Goal: Task Accomplishment & Management: Use online tool/utility

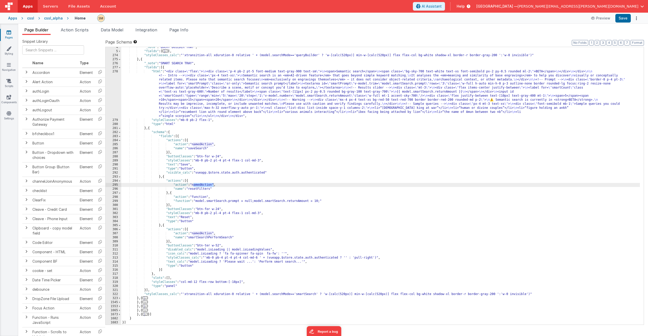
scroll to position [14, 0]
click at [181, 91] on div ""_note" : "QUERY BUILDER TRAY" , "fields" : [ ... ] , "styleClasses_calc" : "'x…" at bounding box center [380, 188] width 518 height 286
click at [114, 92] on div "278" at bounding box center [114, 94] width 16 height 49
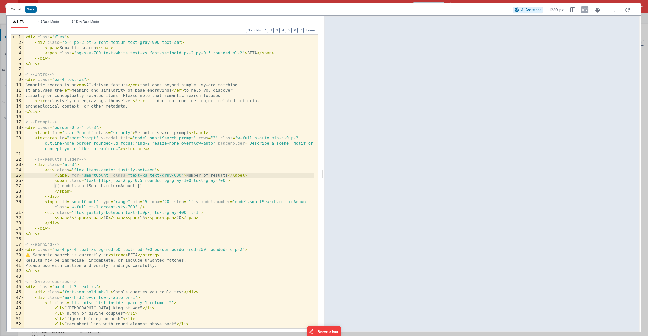
click at [186, 175] on div "< div class = "flex" > < div class = "p-4 pb-2 pt-5 font-medium text-gray-900 t…" at bounding box center [169, 187] width 290 height 304
click at [42, 234] on div "< div class = "flex" > < div class = "p-4 pb-2 pt-5 font-medium text-gray-900 t…" at bounding box center [169, 187] width 290 height 304
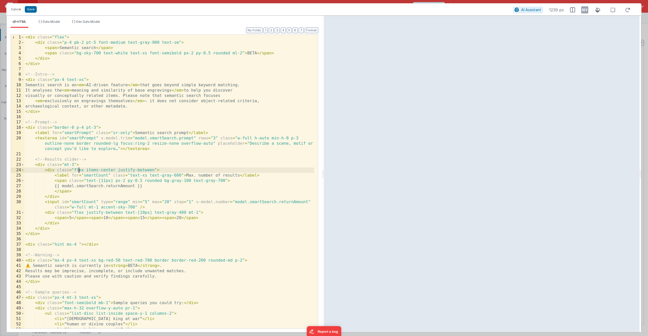
click at [79, 169] on div "< div class = "flex" > < div class = "p-4 pb-2 pt-5 font-medium text-gray-900 t…" at bounding box center [169, 187] width 290 height 304
drag, startPoint x: 105, startPoint y: 244, endPoint x: 10, endPoint y: 243, distance: 94.1
click at [11, 243] on div "1 2 3 4 5 6 7 8 9 10 11 12 13 14 15 16 17 18 19 20 21 22 23 24 25 26 27 28 29 3…" at bounding box center [164, 181] width 307 height 294
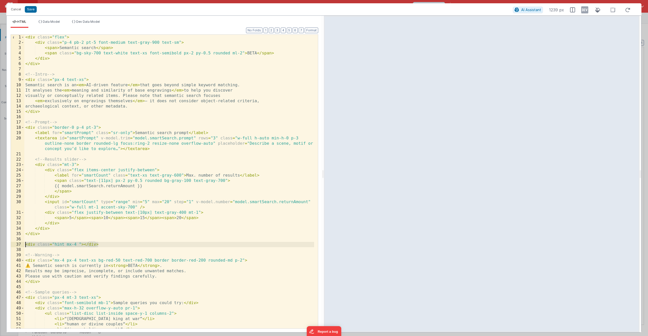
click at [109, 245] on div "< div class = "flex" > < div class = "p-4 pb-2 pt-5 font-medium text-gray-900 t…" at bounding box center [169, 187] width 290 height 304
drag, startPoint x: 78, startPoint y: 244, endPoint x: 75, endPoint y: 245, distance: 3.3
click at [75, 245] on div "< div class = "flex" > < div class = "p-4 pb-2 pt-5 font-medium text-gray-900 t…" at bounding box center [169, 187] width 290 height 304
click at [79, 244] on div "< div class = "flex" > < div class = "p-4 pb-2 pt-5 font-medium text-gray-900 t…" at bounding box center [169, 187] width 290 height 304
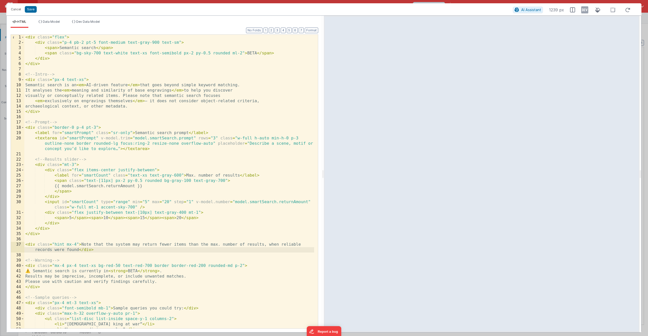
click at [70, 171] on div "< div class = "flex" > < div class = "p-4 pb-2 pt-5 font-medium text-gray-900 t…" at bounding box center [169, 187] width 290 height 304
click at [81, 250] on div "< div class = "flex" > < div class = "p-4 pb-2 pt-5 font-medium text-gray-900 t…" at bounding box center [169, 187] width 290 height 304
drag, startPoint x: 265, startPoint y: 250, endPoint x: 262, endPoint y: 250, distance: 2.5
click at [265, 250] on div "< div class = "flex" > < div class = "p-4 pb-2 pt-5 font-medium text-gray-900 t…" at bounding box center [169, 187] width 290 height 304
click at [75, 236] on div "< div class = "flex" > < div class = "p-4 pb-2 pt-5 font-medium text-gray-900 t…" at bounding box center [169, 187] width 290 height 304
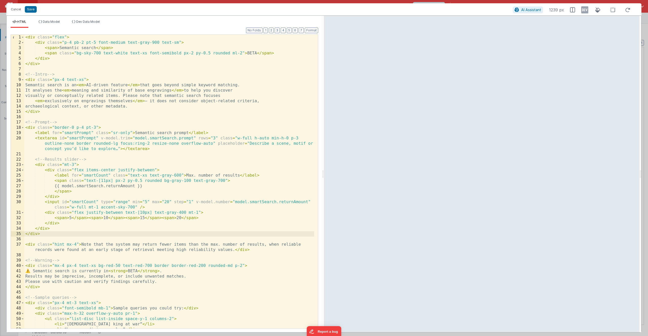
click at [25, 243] on div "< div class = "flex" > < div class = "p-4 pb-2 pt-5 font-medium text-gray-900 t…" at bounding box center [169, 187] width 290 height 304
click at [67, 228] on div "< div class = "flex" > < div class = "p-4 pb-2 pt-5 font-medium text-gray-900 t…" at bounding box center [169, 187] width 290 height 304
click at [65, 232] on div "< div class = "flex" > < div class = "p-4 pb-2 pt-5 font-medium text-gray-900 t…" at bounding box center [169, 187] width 290 height 304
click at [76, 245] on div "< div class = "flex" > < div class = "p-4 pb-2 pt-5 font-medium text-gray-900 t…" at bounding box center [169, 187] width 290 height 304
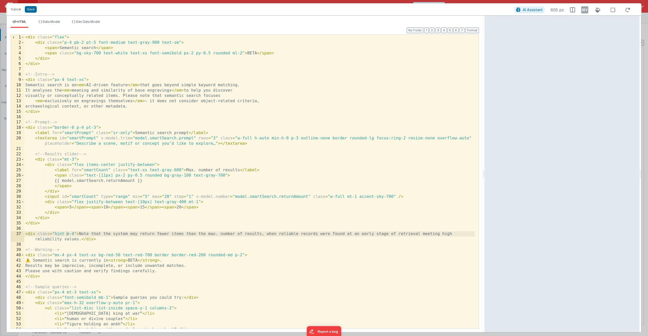
drag, startPoint x: 323, startPoint y: 175, endPoint x: 485, endPoint y: 158, distance: 162.8
click at [485, 158] on html "Cancel Save AI Assistant 605 px HTML Data Model Dev Data Model Format 7 6 5 4 3…" at bounding box center [324, 168] width 648 height 336
click at [209, 204] on div "< div class = "flex" > < div class = "p-4 pb-2 pt-5 font-medium text-gray-900 t…" at bounding box center [249, 187] width 450 height 304
click at [74, 160] on div "< div class = "flex" > < div class = "p-4 pb-2 pt-5 font-medium text-gray-900 t…" at bounding box center [249, 187] width 450 height 304
drag, startPoint x: 189, startPoint y: 201, endPoint x: 192, endPoint y: 201, distance: 2.8
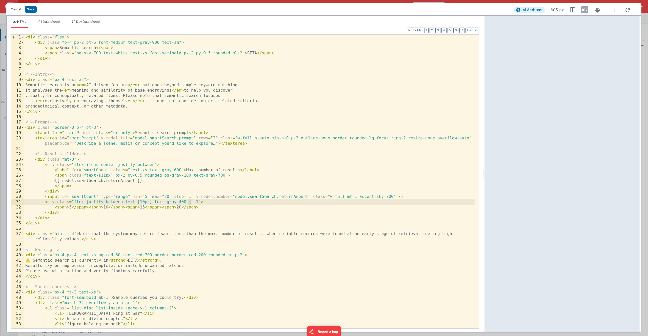
click at [192, 201] on div "< div class = "flex" > < div class = "p-4 pb-2 pt-5 font-medium text-gray-900 t…" at bounding box center [249, 187] width 450 height 304
click at [206, 202] on div "< div class = "flex" > < div class = "p-4 pb-2 pt-5 font-medium text-gray-900 t…" at bounding box center [249, 187] width 450 height 304
click at [229, 197] on div "< div class = "flex" > < div class = "p-4 pb-2 pt-5 font-medium text-gray-900 t…" at bounding box center [249, 187] width 450 height 304
click at [73, 235] on div "< div class = "flex" > < div class = "p-4 pb-2 pt-5 font-medium text-gray-900 t…" at bounding box center [249, 187] width 450 height 304
click at [103, 237] on div "< div class = "flex" > < div class = "p-4 pb-2 pt-5 font-medium text-gray-900 t…" at bounding box center [249, 187] width 450 height 304
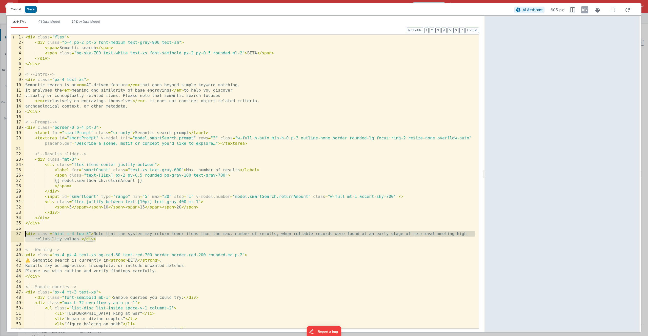
drag, startPoint x: 93, startPoint y: 237, endPoint x: 13, endPoint y: 233, distance: 80.1
click at [13, 233] on div "1 2 3 4 5 6 7 8 9 10 11 12 13 14 15 16 17 18 19 20 21 22 23 24 25 26 27 28 29 3…" at bounding box center [245, 181] width 468 height 294
click at [88, 234] on div "< div class = "flex" > < div class = "p-4 pb-2 pt-5 font-medium text-gray-900 t…" at bounding box center [249, 187] width 450 height 304
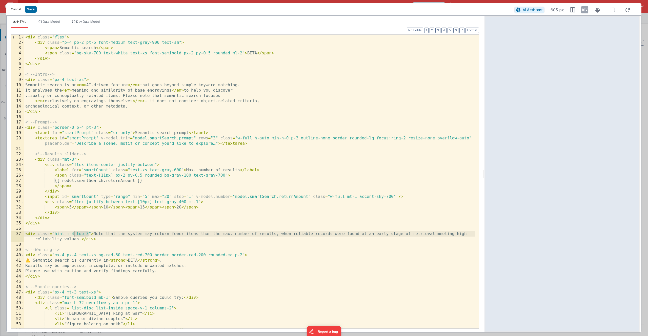
drag, startPoint x: 88, startPoint y: 234, endPoint x: 75, endPoint y: 234, distance: 13.2
click at [75, 234] on div "< div class = "flex" > < div class = "p-4 pb-2 pt-5 font-medium text-gray-900 t…" at bounding box center [249, 187] width 450 height 304
drag, startPoint x: 74, startPoint y: 234, endPoint x: 55, endPoint y: 236, distance: 19.8
click at [54, 235] on div "< div class = "flex" > < div class = "p-4 pb-2 pt-5 font-medium text-gray-900 t…" at bounding box center [249, 187] width 450 height 304
drag, startPoint x: 98, startPoint y: 239, endPoint x: 14, endPoint y: 234, distance: 84.0
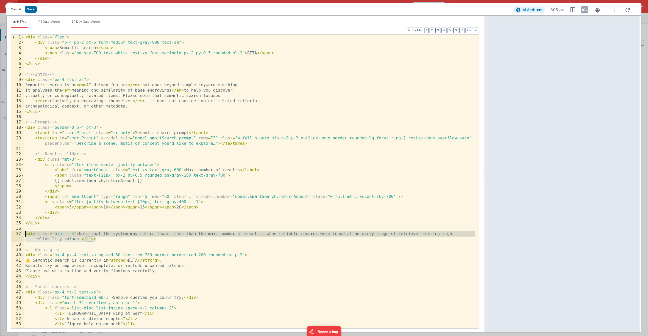
click at [14, 234] on div "1 2 3 4 5 6 7 8 9 10 11 12 13 14 15 16 17 18 19 20 21 22 23 24 25 26 27 28 29 3…" at bounding box center [245, 181] width 468 height 294
click at [101, 239] on div "< div class = "flex" > < div class = "p-4 pb-2 pt-5 font-medium text-gray-900 t…" at bounding box center [249, 187] width 450 height 304
drag, startPoint x: 100, startPoint y: 239, endPoint x: 22, endPoint y: 234, distance: 78.1
click at [22, 234] on div "1 2 3 4 5 6 7 8 9 10 11 12 13 14 15 16 17 18 19 20 21 22 23 24 25 26 27 28 29 3…" at bounding box center [245, 181] width 468 height 294
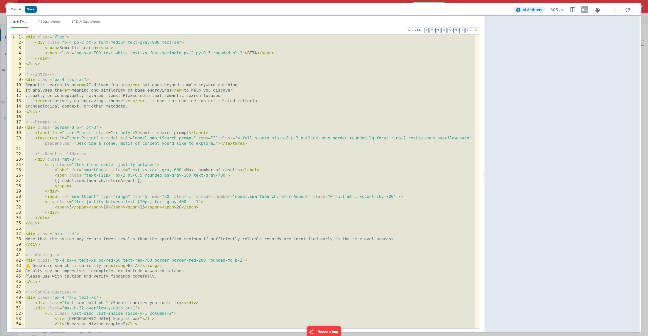
click at [150, 215] on div "< div class = "flex" > < div class = "p-4 pb-2 pt-5 font-medium text-gray-900 t…" at bounding box center [249, 187] width 450 height 304
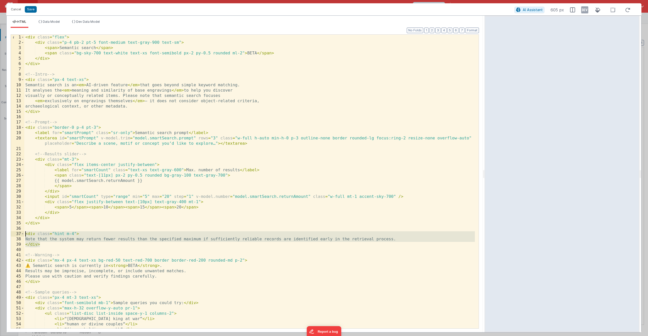
drag, startPoint x: 40, startPoint y: 244, endPoint x: 20, endPoint y: 235, distance: 22.2
click at [20, 235] on div "1 2 3 4 5 6 7 8 9 10 11 12 13 14 15 16 17 18 19 20 21 22 23 24 25 26 27 28 29 3…" at bounding box center [245, 181] width 468 height 294
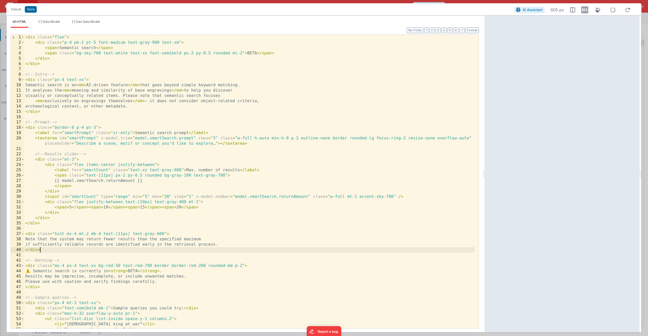
click at [130, 234] on div "< div class = "flex" > < div class = "p-4 pb-2 pt-5 font-medium text-gray-900 t…" at bounding box center [249, 187] width 450 height 304
drag, startPoint x: 88, startPoint y: 234, endPoint x: 78, endPoint y: 234, distance: 9.6
click at [78, 234] on div "< div class = "flex" > < div class = "p-4 pb-2 pt-5 font-medium text-gray-900 t…" at bounding box center [249, 187] width 450 height 304
click at [97, 128] on div "< div class = "flex" > < div class = "p-4 pb-2 pt-5 font-medium text-gray-900 t…" at bounding box center [249, 187] width 450 height 304
drag, startPoint x: 151, startPoint y: 234, endPoint x: 89, endPoint y: 234, distance: 62.5
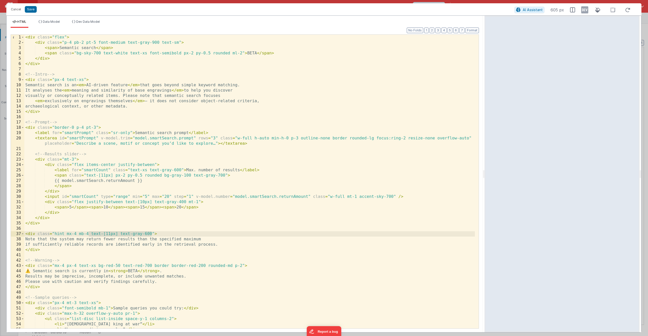
click at [89, 234] on div "< div class = "flex" > < div class = "p-4 pb-2 pt-5 font-medium text-gray-900 t…" at bounding box center [249, 187] width 450 height 304
click at [99, 232] on div "< div class = "flex" > < div class = "p-4 pb-2 pt-5 font-medium text-gray-900 t…" at bounding box center [249, 187] width 450 height 304
click at [29, 8] on button "Save" at bounding box center [31, 9] width 12 height 7
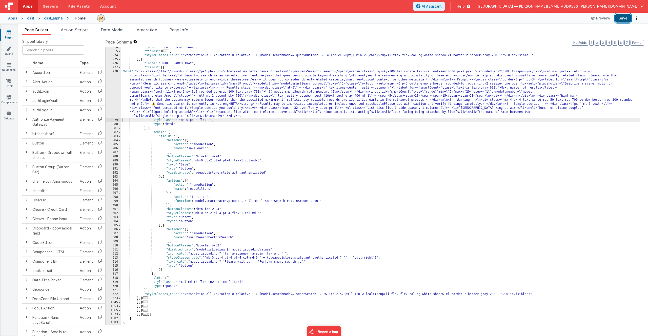
click at [624, 18] on button "Save" at bounding box center [622, 18] width 15 height 9
click at [168, 83] on div ""_note" : "QUERY BUILDER TRAY" , "fields" : [ ... ] , "styleClasses_calc" : "'x…" at bounding box center [380, 188] width 518 height 286
click at [111, 96] on div "278" at bounding box center [114, 94] width 16 height 49
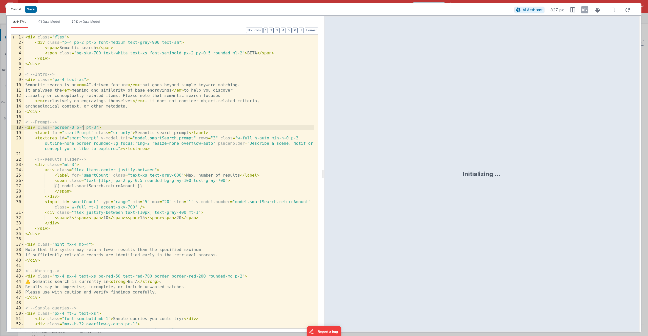
click at [84, 128] on div "< div class = "flex" > < div class = "p-4 pb-2 pt-5 font-medium text-gray-900 t…" at bounding box center [169, 187] width 290 height 304
drag, startPoint x: 84, startPoint y: 128, endPoint x: 76, endPoint y: 128, distance: 7.6
click at [76, 128] on div "< div class = "flex" > < div class = "p-4 pb-2 pt-5 font-medium text-gray-900 t…" at bounding box center [169, 187] width 290 height 304
click at [79, 128] on div "< div class = "flex" > < div class = "p-4 pb-2 pt-5 font-medium text-gray-900 t…" at bounding box center [169, 187] width 290 height 304
drag, startPoint x: 86, startPoint y: 127, endPoint x: 76, endPoint y: 128, distance: 10.1
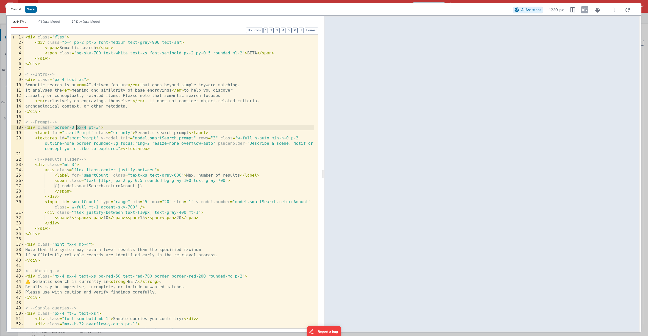
click at [76, 128] on div "< div class = "flex" > < div class = "p-4 pb-2 pt-5 font-medium text-gray-900 t…" at bounding box center [169, 187] width 290 height 304
click at [28, 10] on button "Save" at bounding box center [31, 9] width 12 height 7
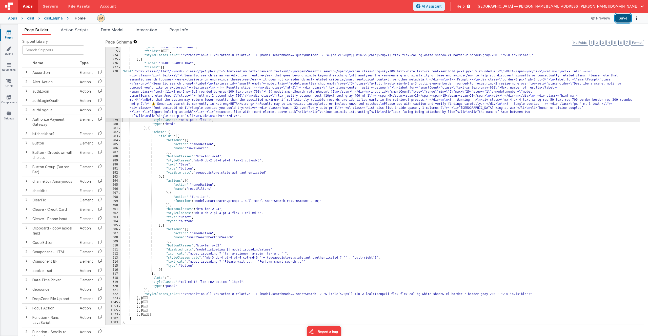
click at [624, 19] on button "Save" at bounding box center [622, 18] width 15 height 9
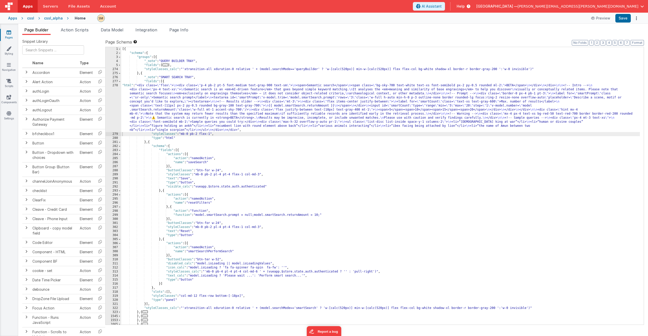
click at [206, 70] on div "[{ "schema" : { "groups" : [{ "_note" : "QUERY BUILDER TRAY" , "fields" : [ ...…" at bounding box center [380, 190] width 518 height 286
click at [207, 59] on div "[{ "schema" : { "groups" : [{ "_note" : "QUERY BUILDER TRAY" , "fields" : [ ...…" at bounding box center [380, 190] width 518 height 286
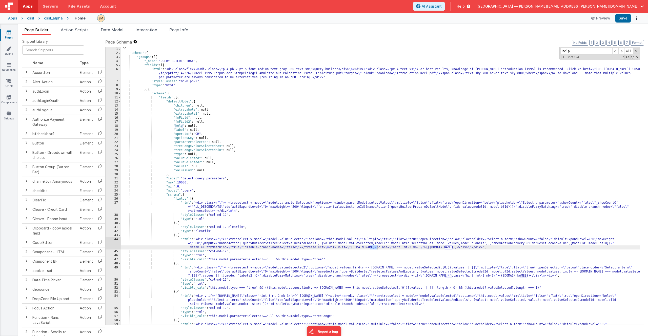
click at [264, 244] on div "[{ "schema" : { "groups" : [{ "_note" : "QUERY BUILDER TRAY" , "fields" : [{ "h…" at bounding box center [380, 194] width 518 height 294
click at [115, 244] on div "44" at bounding box center [114, 243] width 16 height 12
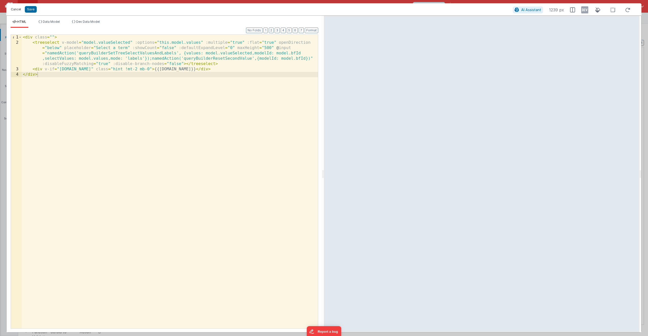
click at [16, 9] on button "Cancel" at bounding box center [15, 9] width 15 height 7
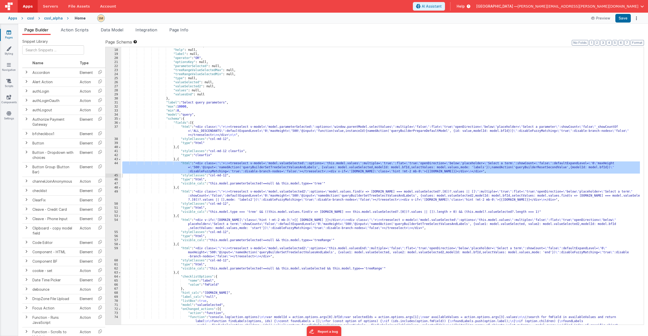
scroll to position [106, 0]
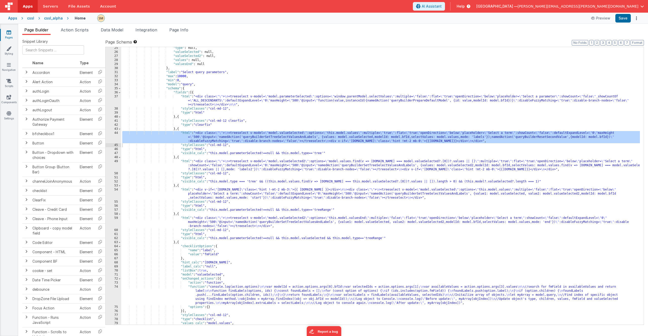
click at [222, 143] on div ""type" : null, "valueSelected" : null, "valueSelected2" : null, "values" : null…" at bounding box center [380, 189] width 518 height 286
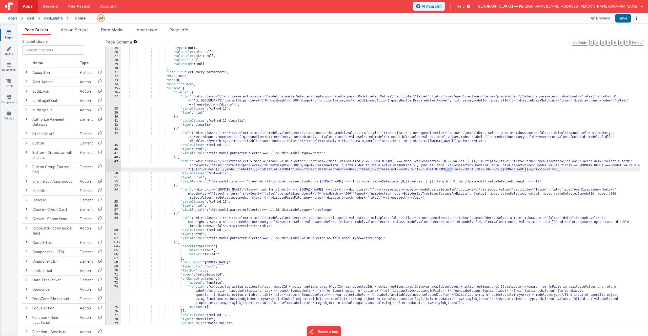
click at [230, 164] on div ""type" : null, "valueSelected" : null, "valueSelected2" : null, "values" : null…" at bounding box center [380, 189] width 518 height 286
paste input "Hieroglyphic signs (mentioned in text)"
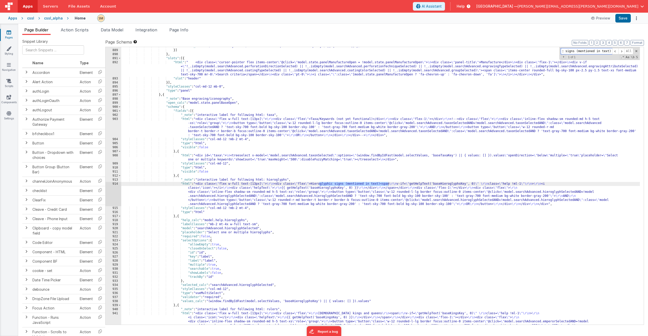
scroll to position [3890, 0]
type input "Hieroglyphic signs (mentioned in text)"
click at [222, 185] on div ""values_calc" : "(window.findByIdFast(model.selectValues, 'manufactureGroupsKey…" at bounding box center [380, 197] width 518 height 306
click at [114, 192] on div "914" at bounding box center [114, 194] width 16 height 24
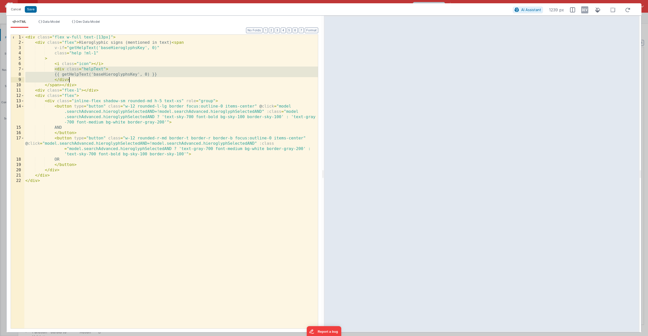
drag, startPoint x: 54, startPoint y: 68, endPoint x: 69, endPoint y: 81, distance: 19.0
click at [69, 81] on div "< div class = "flex w-full text-[13px]" > < div class = "flex" > Hieroglyphic s…" at bounding box center [171, 187] width 294 height 304
click at [18, 10] on button "Cancel" at bounding box center [15, 9] width 15 height 7
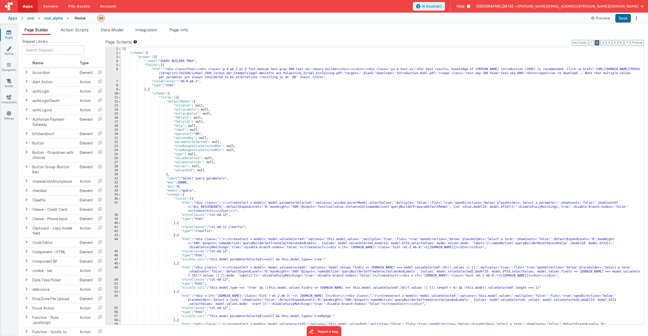
click at [598, 42] on button "2" at bounding box center [596, 43] width 5 height 6
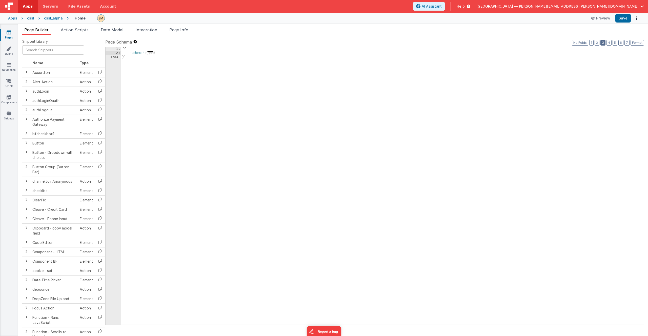
click at [601, 43] on button "3" at bounding box center [602, 43] width 5 height 6
click at [609, 42] on button "4" at bounding box center [608, 43] width 5 height 6
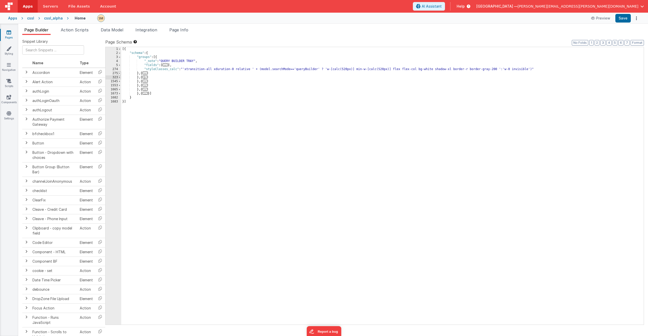
click at [120, 74] on span at bounding box center [119, 73] width 3 height 4
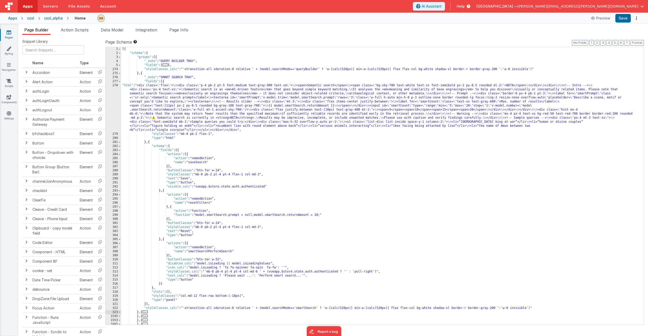
click at [178, 105] on div "[{ "schema" : { "groups" : [{ "_note" : "QUERY BUILDER TRAY" , "fields" : [ ...…" at bounding box center [380, 190] width 518 height 286
click at [116, 106] on div "278" at bounding box center [114, 108] width 16 height 49
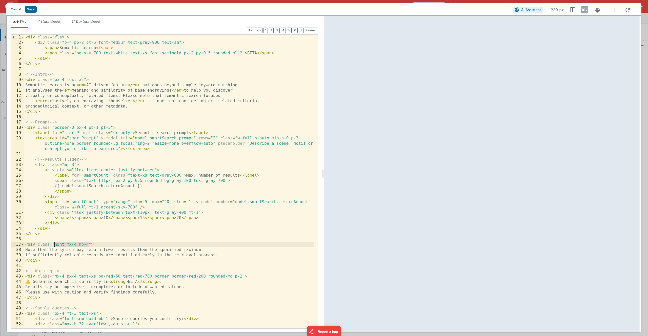
drag, startPoint x: 89, startPoint y: 244, endPoint x: 55, endPoint y: 246, distance: 34.2
click at [55, 246] on div "< div class = "flex" > < div class = "p-4 pb-2 pt-5 font-medium text-gray-900 t…" at bounding box center [169, 187] width 290 height 304
click at [30, 10] on button "Save" at bounding box center [31, 9] width 12 height 7
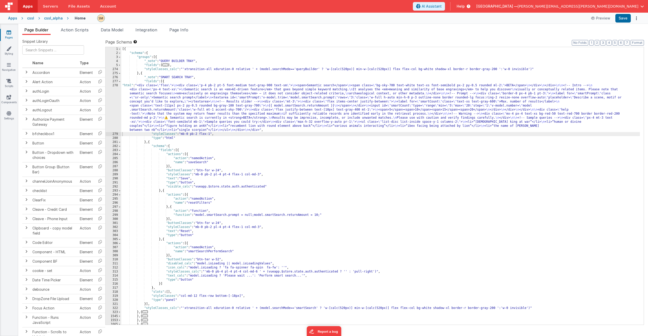
click at [235, 90] on div "[{ "schema" : { "groups" : [{ "_note" : "QUERY BUILDER TRAY" , "fields" : [ ...…" at bounding box center [380, 190] width 518 height 286
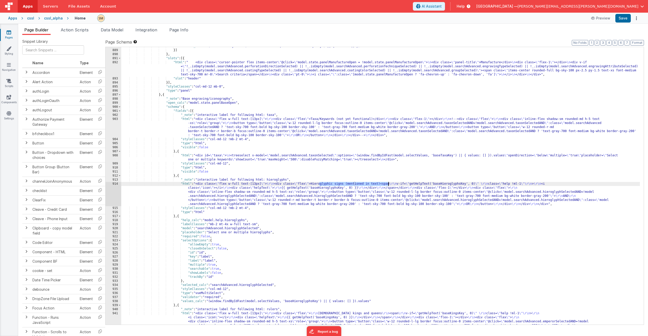
click at [227, 184] on div ""values_calc" : "(window.findByIdFast(model.selectValues, 'manufactureGroupsKey…" at bounding box center [380, 197] width 518 height 306
click at [114, 193] on div "914" at bounding box center [114, 194] width 16 height 24
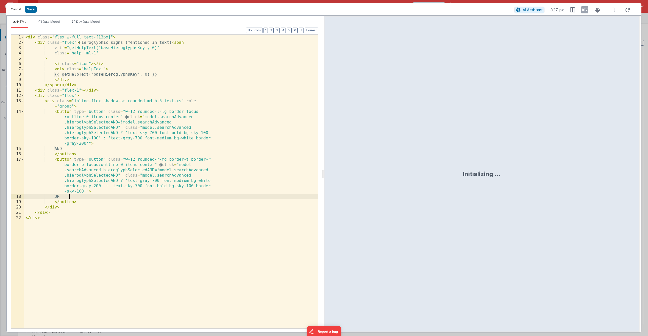
click at [114, 193] on div "< div class = "flex w-full text-[13px]" > < div class = "flex" > Hieroglyphic s…" at bounding box center [171, 187] width 294 height 304
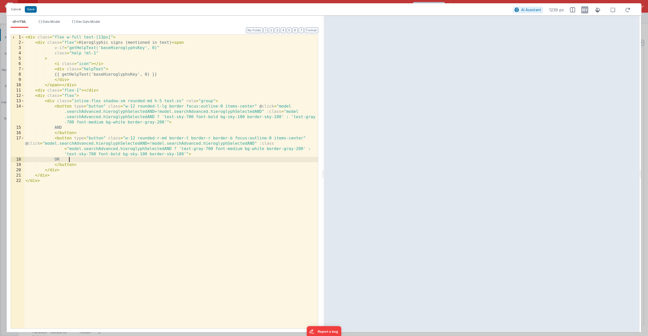
click at [89, 70] on div "< div class = "flex w-full text-[13px]" > < div class = "flex" > Hieroglyphic s…" at bounding box center [171, 187] width 294 height 304
click at [14, 10] on button "Cancel" at bounding box center [15, 9] width 15 height 7
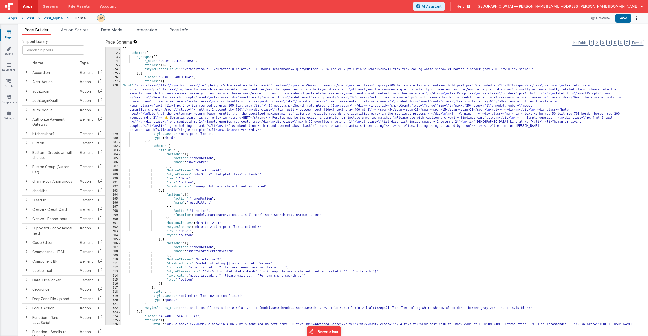
scroll to position [0, 0]
click at [182, 114] on div "[{ "schema" : { "groups" : [{ "_note" : "QUERY BUILDER TRAY" , "fields" : [ ...…" at bounding box center [380, 192] width 518 height 290
click at [116, 110] on div "278" at bounding box center [114, 108] width 16 height 49
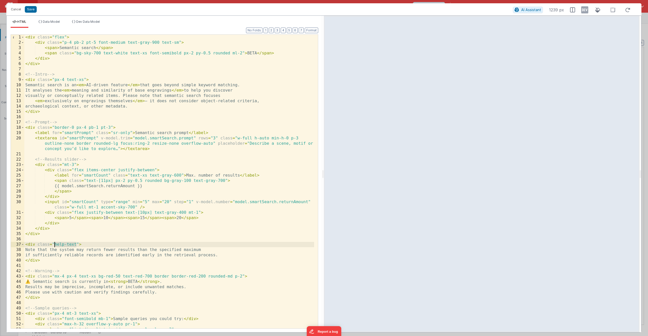
drag, startPoint x: 76, startPoint y: 245, endPoint x: 55, endPoint y: 245, distance: 21.0
click at [55, 245] on div "< div class = "flex" > < div class = "p-4 pb-2 pt-5 font-medium text-gray-900 t…" at bounding box center [169, 187] width 290 height 304
click at [30, 10] on button "Save" at bounding box center [31, 9] width 12 height 7
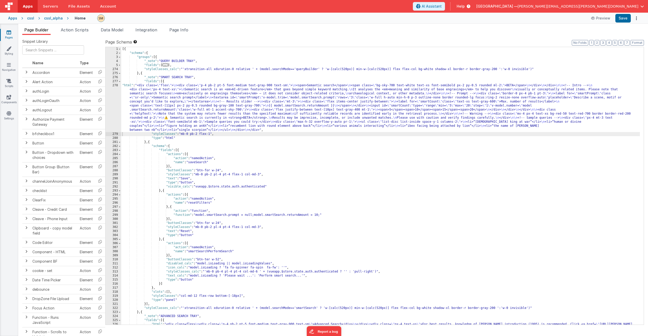
click at [203, 100] on div "[{ "schema" : { "groups" : [{ "_note" : "QUERY BUILDER TRAY" , "fields" : [ ...…" at bounding box center [380, 192] width 518 height 290
paste input "helpText"
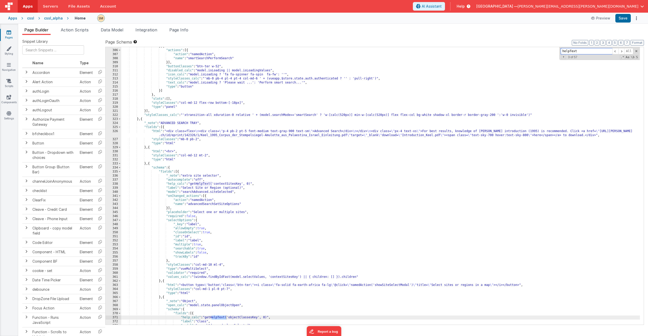
drag, startPoint x: 583, startPoint y: 51, endPoint x: 504, endPoint y: 48, distance: 78.8
click at [545, 51] on div "} , { "actions" : [{ "action" : "namedAction" , "name" : "smartSearchPerformSea…" at bounding box center [380, 186] width 518 height 278
click at [228, 113] on div "} , { "actions" : [{ "action" : "namedAction" , "name" : "smartSearchPerformSea…" at bounding box center [380, 187] width 518 height 286
paste input "Hieroglyphic signs (mentioned in text)"
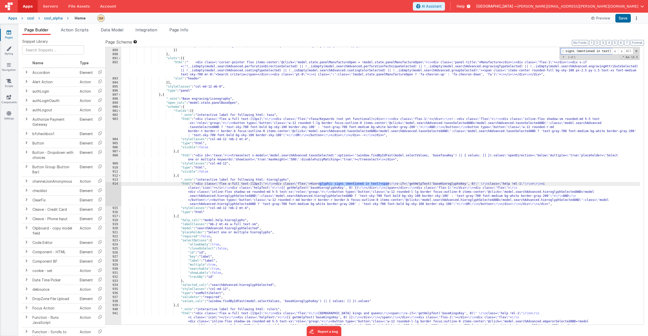
type input "Hieroglyphic signs (mentioned in text)"
click at [245, 183] on div ""values_calc" : "(window.findByIdFast(model.selectValues, 'manufactureGroupsKey…" at bounding box center [380, 197] width 518 height 306
drag, startPoint x: 130, startPoint y: 191, endPoint x: 121, endPoint y: 195, distance: 9.6
click at [122, 195] on div ""values_calc" : "(window.findByIdFast(model.selectValues, 'manufactureGroupsKey…" at bounding box center [380, 197] width 518 height 306
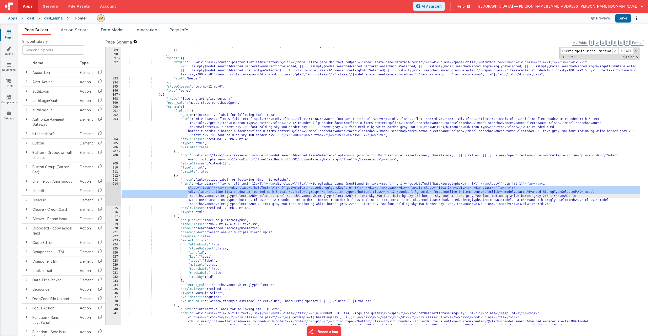
click at [115, 193] on div "914" at bounding box center [114, 194] width 16 height 24
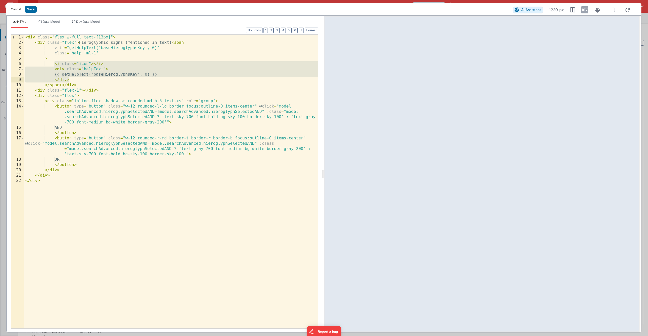
drag, startPoint x: 54, startPoint y: 64, endPoint x: 72, endPoint y: 79, distance: 23.2
click at [72, 79] on div "< div class = "flex w-full text-[13px]" > < div class = "flex" > Hieroglyphic s…" at bounding box center [171, 187] width 294 height 304
click at [72, 78] on div "< div class = "flex w-full text-[13px]" > < div class = "flex" > Hieroglyphic s…" at bounding box center [171, 187] width 294 height 304
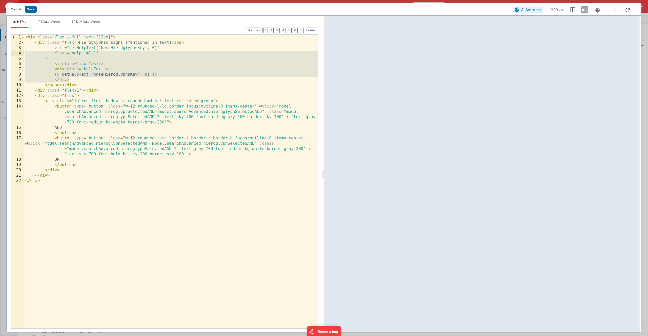
drag, startPoint x: 71, startPoint y: 78, endPoint x: 16, endPoint y: 54, distance: 59.5
click at [16, 54] on div "1 2 3 4 5 6 7 8 9 10 11 12 13 14 15 16 17 18 19 20 21 22 < div class = "flex w-…" at bounding box center [164, 181] width 307 height 294
click at [13, 10] on button "Cancel" at bounding box center [15, 9] width 15 height 7
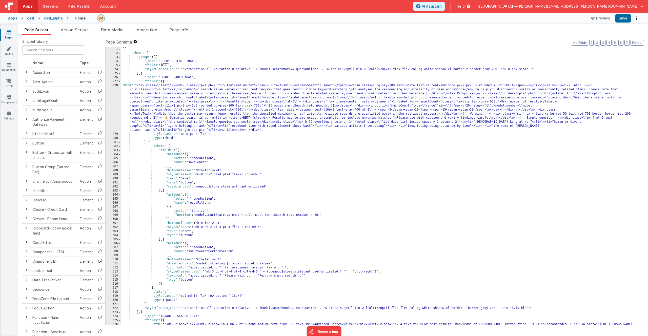
click at [245, 113] on div "[{ "schema" : { "groups" : [{ "_note" : "QUERY BUILDER TRAY" , "fields" : [ ...…" at bounding box center [380, 192] width 518 height 290
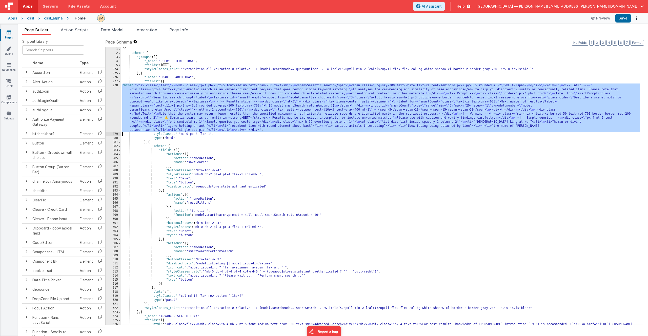
click at [115, 109] on div "278" at bounding box center [114, 108] width 16 height 49
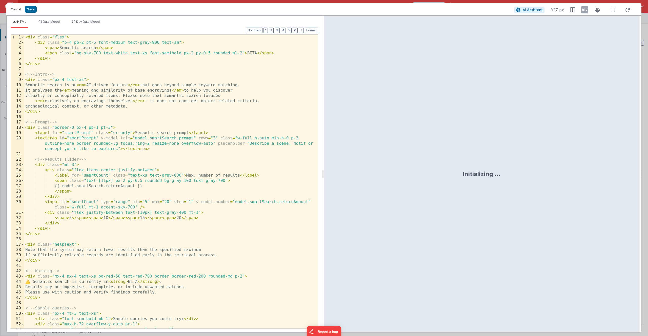
click at [79, 264] on div "< div class = "flex" > < div class = "p-4 pb-2 pt-5 font-medium text-gray-900 t…" at bounding box center [169, 187] width 290 height 304
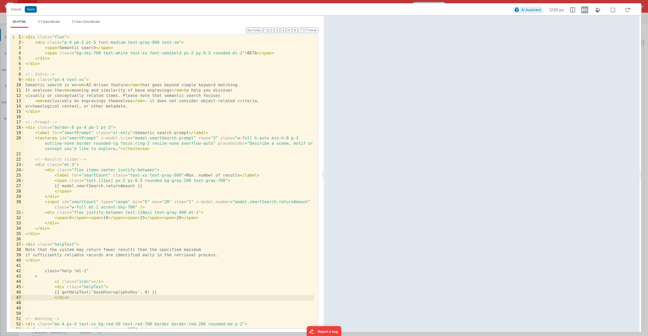
click at [54, 271] on div "< div class = "flex" > < div class = "p-4 pb-2 pt-5 font-medium text-gray-900 t…" at bounding box center [169, 187] width 290 height 304
click at [52, 277] on div "< div class = "flex" > < div class = "p-4 pb-2 pt-5 font-medium text-gray-900 t…" at bounding box center [169, 187] width 290 height 304
click at [43, 277] on div "< div class = "flex" > < div class = "p-4 pb-2 pt-5 font-medium text-gray-900 t…" at bounding box center [169, 187] width 290 height 304
click at [67, 272] on div "< div class = "flex" > < div class = "p-4 pb-2 pt-5 font-medium text-gray-900 t…" at bounding box center [169, 187] width 290 height 304
drag, startPoint x: 30, startPoint y: 249, endPoint x: 233, endPoint y: 254, distance: 203.0
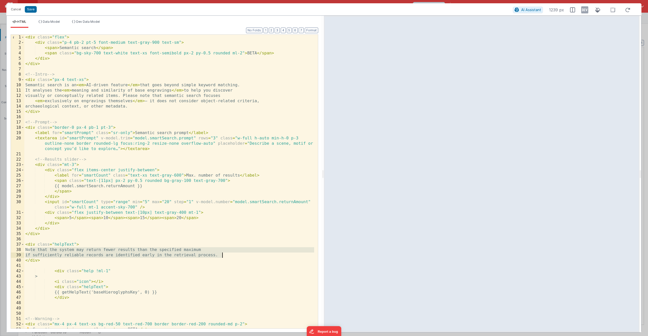
click at [233, 254] on div "< div class = "flex" > < div class = "p-4 pb-2 pt-5 font-medium text-gray-900 t…" at bounding box center [169, 187] width 290 height 304
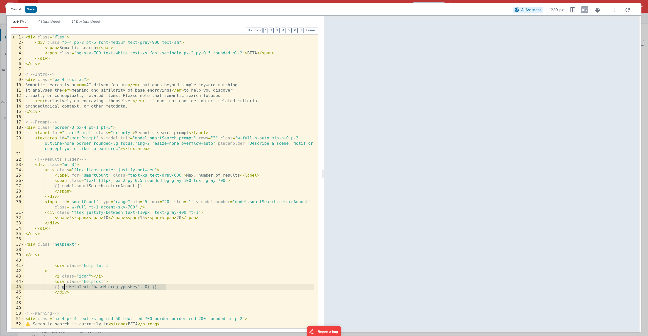
drag, startPoint x: 168, startPoint y: 287, endPoint x: 65, endPoint y: 287, distance: 103.5
click at [65, 287] on div "< div class = "flex" > < div class = "p-4 pb-2 pt-5 font-medium text-gray-900 t…" at bounding box center [169, 187] width 290 height 304
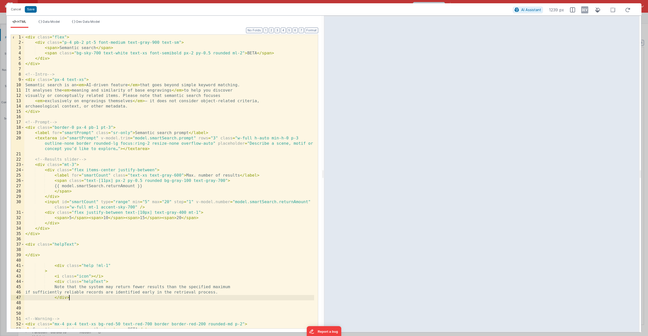
click at [72, 298] on div "< div class = "flex" > < div class = "p-4 pb-2 pt-5 font-medium text-gray-900 t…" at bounding box center [169, 187] width 290 height 304
click at [43, 272] on div "< div class = "flex" > < div class = "p-4 pb-2 pt-5 font-medium text-gray-900 t…" at bounding box center [169, 187] width 290 height 304
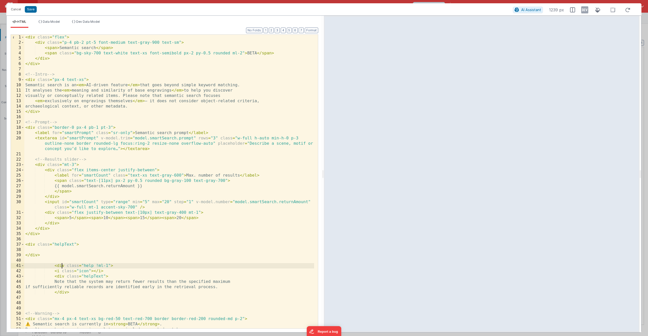
click at [61, 265] on div "< div class = "flex" > < div class = "p-4 pb-2 pt-5 font-medium text-gray-900 t…" at bounding box center [169, 187] width 290 height 304
click at [39, 257] on div "< div class = "flex" > < div class = "p-4 pb-2 pt-5 font-medium text-gray-900 t…" at bounding box center [169, 187] width 290 height 304
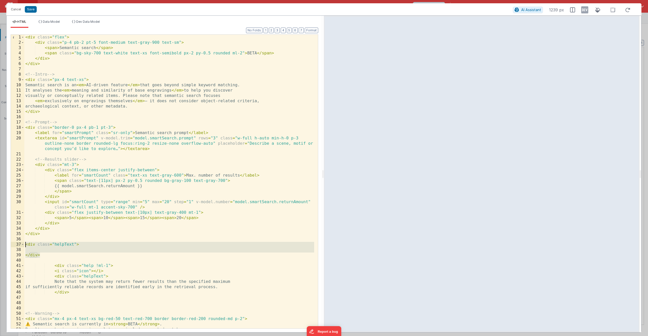
drag, startPoint x: 39, startPoint y: 257, endPoint x: 18, endPoint y: 243, distance: 25.1
click at [18, 243] on div "1 2 3 4 5 6 7 8 9 10 11 12 13 14 15 16 17 18 19 20 21 22 23 24 25 26 27 28 29 3…" at bounding box center [164, 181] width 307 height 294
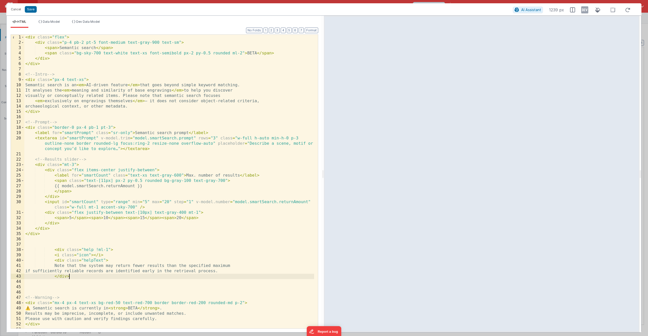
click at [69, 278] on div "< div class = "flex" > < div class = "p-4 pb-2 pt-5 font-medium text-gray-900 t…" at bounding box center [169, 187] width 290 height 304
drag, startPoint x: 70, startPoint y: 277, endPoint x: 51, endPoint y: 277, distance: 18.7
click at [51, 277] on div "< div class = "flex" > < div class = "p-4 pb-2 pt-5 font-medium text-gray-900 t…" at bounding box center [169, 187] width 290 height 304
click at [73, 278] on div "< div class = "flex" > < div class = "p-4 pb-2 pt-5 font-medium text-gray-900 t…" at bounding box center [169, 187] width 290 height 304
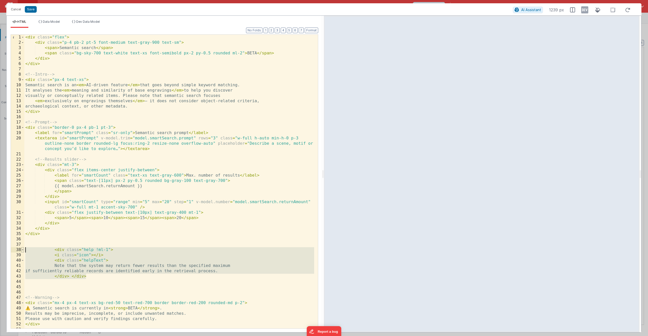
drag, startPoint x: 90, startPoint y: 277, endPoint x: 21, endPoint y: 249, distance: 74.0
click at [21, 249] on div "1 2 3 4 5 6 7 8 9 10 11 12 13 14 15 16 17 18 19 20 21 22 23 24 25 26 27 28 29 3…" at bounding box center [164, 181] width 307 height 294
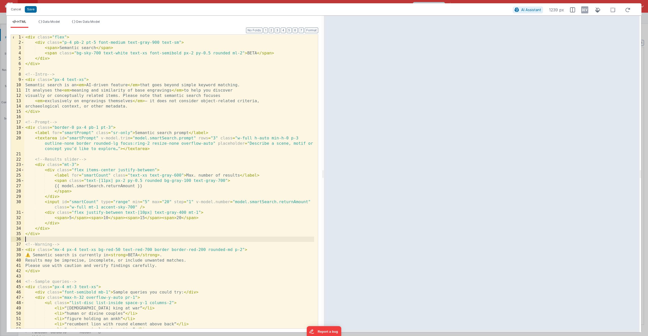
click at [272, 176] on div "< div class = "flex" > < div class = "p-4 pb-2 pt-5 font-medium text-gray-900 t…" at bounding box center [169, 187] width 290 height 304
click at [24, 166] on span at bounding box center [22, 164] width 3 height 5
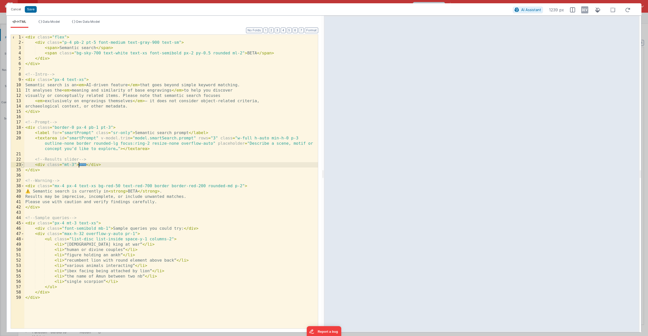
click at [23, 166] on span at bounding box center [22, 164] width 3 height 5
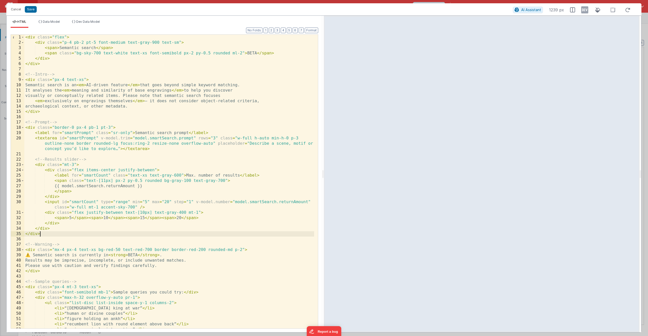
drag, startPoint x: 47, startPoint y: 236, endPoint x: 45, endPoint y: 232, distance: 4.6
click at [45, 232] on div "< div class = "flex" > < div class = "p-4 pb-2 pt-5 font-medium text-gray-900 t…" at bounding box center [169, 187] width 290 height 304
click at [50, 229] on div "< div class = "flex" > < div class = "p-4 pb-2 pt-5 font-medium text-gray-900 t…" at bounding box center [169, 187] width 290 height 304
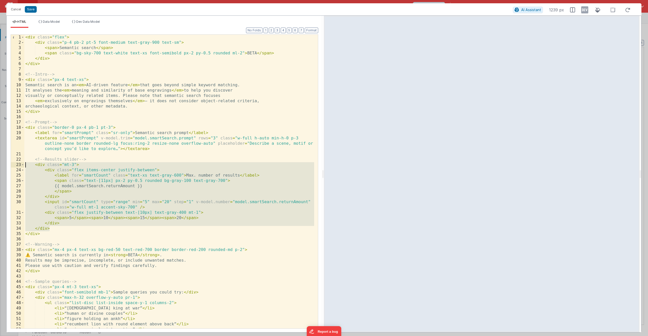
drag, startPoint x: 51, startPoint y: 229, endPoint x: 12, endPoint y: 165, distance: 74.7
click at [12, 165] on div "1 2 3 4 5 6 7 8 9 10 11 12 13 14 15 16 17 18 19 20 21 22 23 24 25 26 27 28 29 3…" at bounding box center [164, 181] width 307 height 294
click at [156, 186] on div "< div class = "flex" > < div class = "p-4 pb-2 pt-5 font-medium text-gray-900 t…" at bounding box center [169, 187] width 290 height 304
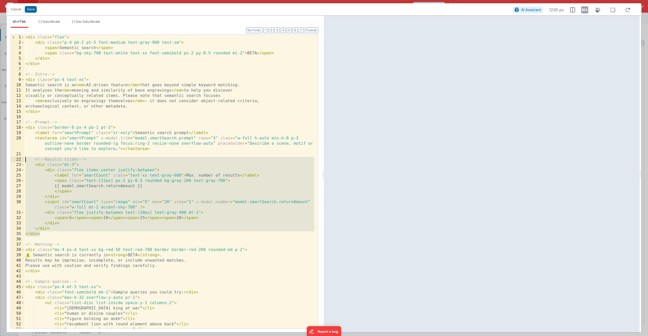
drag, startPoint x: 43, startPoint y: 235, endPoint x: 3, endPoint y: 158, distance: 86.7
click at [3, 158] on div "Cancel Save AI Assistant 1239 px HTML Data Model Dev Data Model Format 7 6 5 4 …" at bounding box center [324, 168] width 648 height 336
click at [58, 224] on div "< div class = "flex" > < div class = "p-4 pb-2 pt-5 font-medium text-gray-900 t…" at bounding box center [169, 187] width 290 height 304
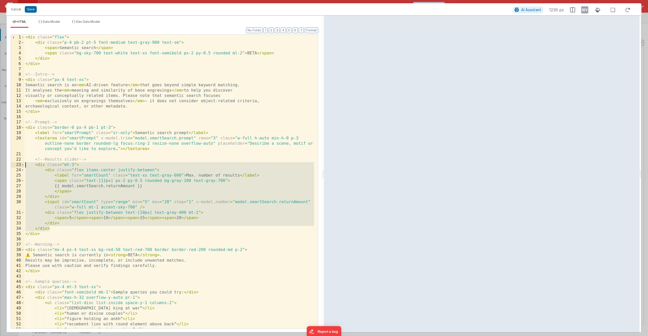
drag, startPoint x: 55, startPoint y: 229, endPoint x: 6, endPoint y: 163, distance: 81.6
click at [7, 163] on div "Format 7 6 5 4 3 2 1 No Folds 1 2 3 4 5 6 7 8 9 10 11 12 13 14 15 16 17 18 19 2…" at bounding box center [165, 180] width 316 height 304
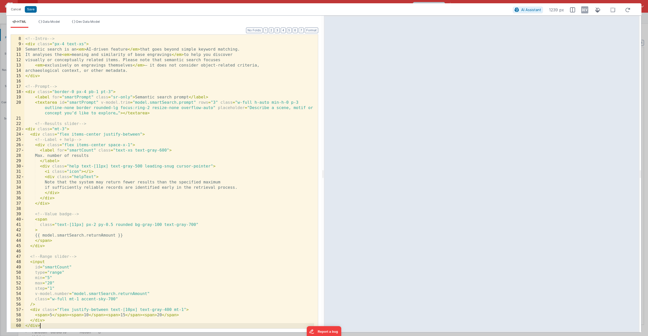
scroll to position [36, 0]
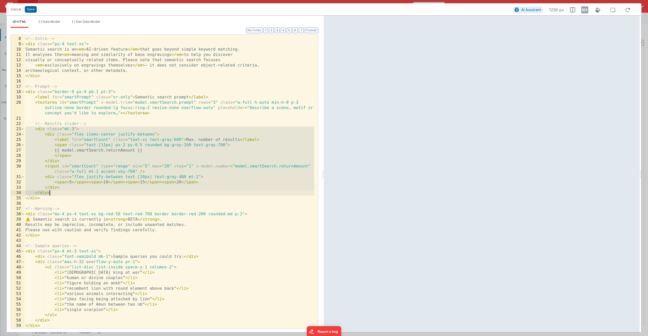
click at [80, 179] on div "<!-- Intro --> < div class = "px-4 text-xs" > Semantic search is an < em > AI-d…" at bounding box center [169, 183] width 290 height 304
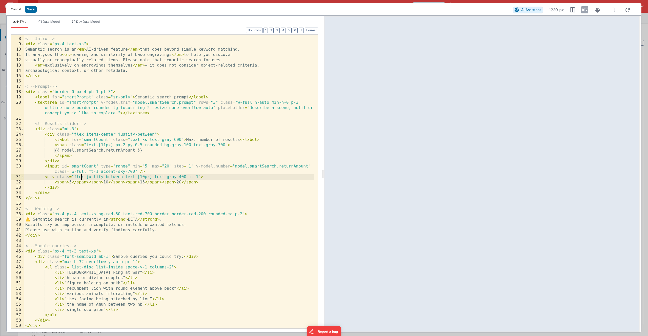
click at [239, 140] on div "<!-- Intro --> < div class = "px-4 text-xs" > Semantic search is an < em > AI-d…" at bounding box center [169, 183] width 290 height 304
click at [238, 140] on div "<!-- Intro --> < div class = "px-4 text-xs" > Semantic search is an < em > AI-d…" at bounding box center [169, 183] width 290 height 304
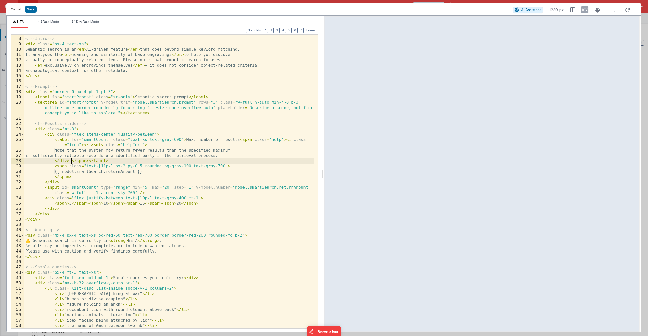
click at [281, 140] on div "<!-- Intro --> < div class = "px-4 text-xs" > Semantic search is an < em > AI-d…" at bounding box center [169, 183] width 290 height 304
click at [158, 173] on div "<!-- Intro --> < div class = "px-4 text-xs" > Semantic search is an < em > AI-d…" at bounding box center [169, 183] width 290 height 304
drag, startPoint x: 156, startPoint y: 173, endPoint x: 64, endPoint y: 173, distance: 91.9
click at [64, 173] on div "<!-- Intro --> < div class = "px-4 text-xs" > Semantic search is an < em > AI-d…" at bounding box center [169, 183] width 290 height 304
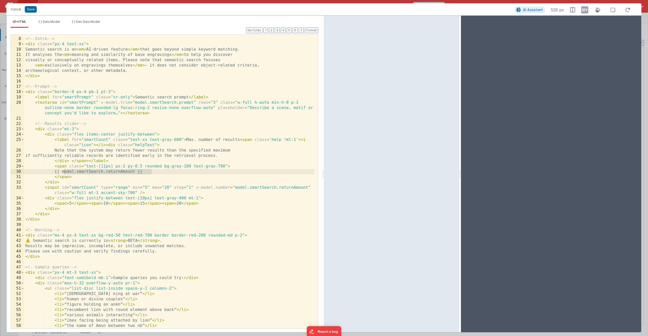
drag, startPoint x: 640, startPoint y: 173, endPoint x: 460, endPoint y: 170, distance: 180.2
click at [460, 170] on html "Cancel Save AI Assistant 528 px HTML Data Model Dev Data Model Format 7 6 5 4 3…" at bounding box center [324, 168] width 648 height 336
click at [40, 219] on div "<!-- Intro --> < div class = "px-4 text-xs" > Semantic search is an < em > AI-d…" at bounding box center [169, 183] width 290 height 304
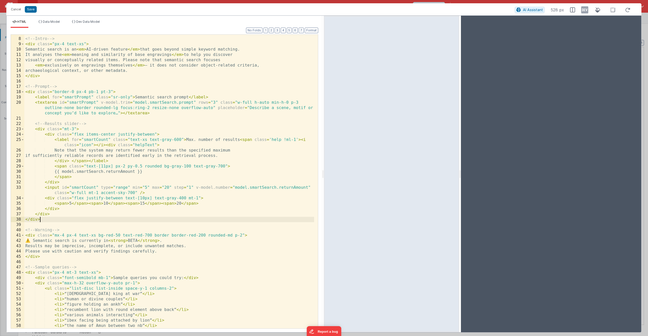
click at [40, 219] on div "<!-- Intro --> < div class = "px-4 text-xs" > Semantic search is an < em > AI-d…" at bounding box center [169, 183] width 290 height 304
click at [69, 131] on div "<!-- Intro --> < div class = "px-4 text-xs" > Semantic search is an < em > AI-d…" at bounding box center [169, 183] width 290 height 304
click at [29, 10] on button "Save" at bounding box center [31, 9] width 12 height 7
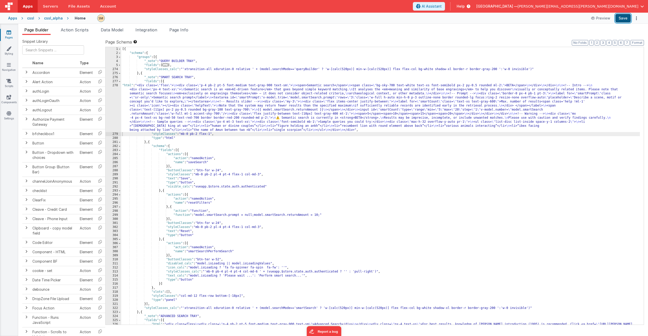
click at [627, 19] on button "Save" at bounding box center [622, 18] width 15 height 9
click at [604, 42] on button "3" at bounding box center [602, 43] width 5 height 6
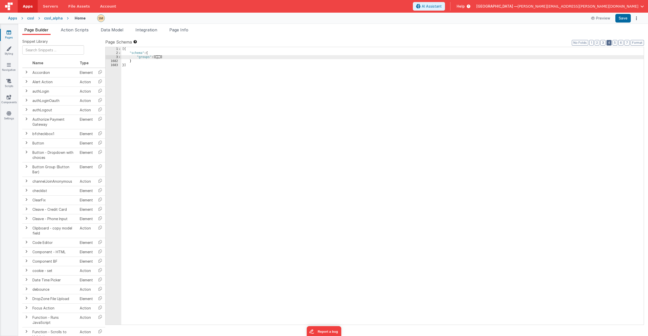
click at [610, 42] on button "4" at bounding box center [608, 43] width 5 height 6
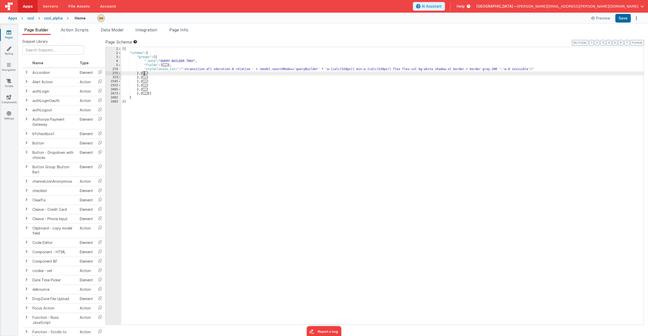
click at [119, 78] on span at bounding box center [119, 77] width 3 height 4
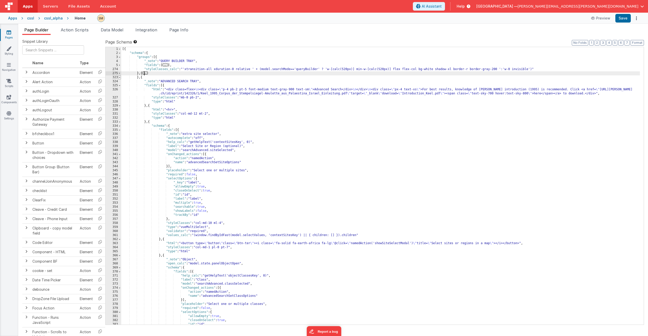
click at [119, 78] on span at bounding box center [119, 77] width 3 height 4
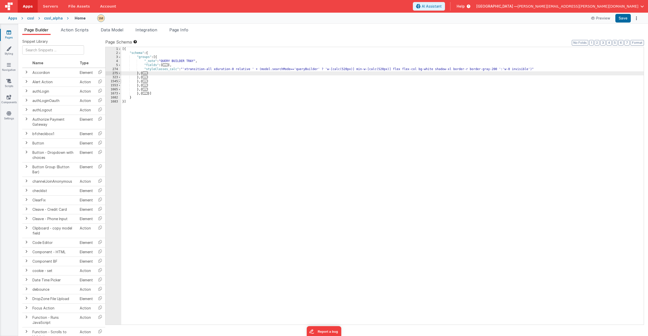
click at [119, 82] on span at bounding box center [119, 81] width 3 height 4
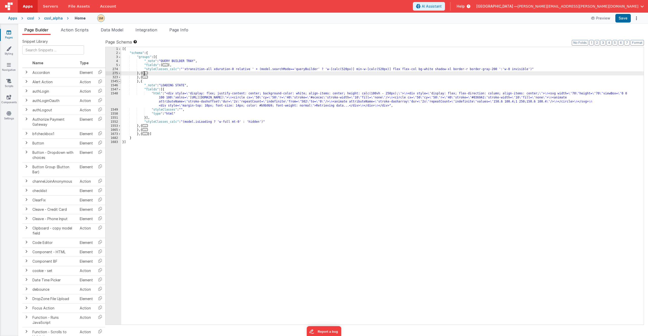
click at [119, 82] on span at bounding box center [119, 81] width 3 height 4
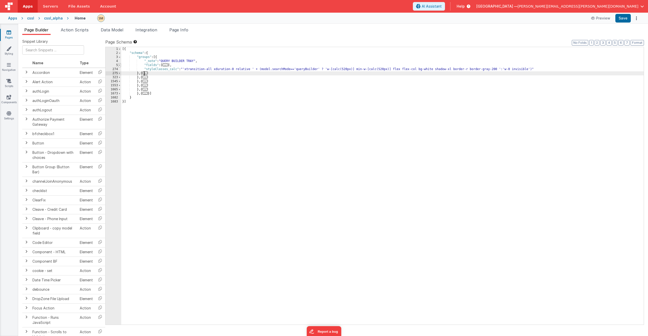
click at [119, 66] on span at bounding box center [119, 65] width 3 height 4
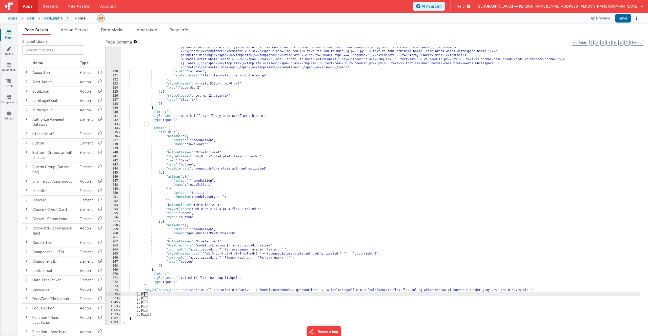
scroll to position [1067, 0]
click at [120, 294] on span at bounding box center [119, 294] width 3 height 4
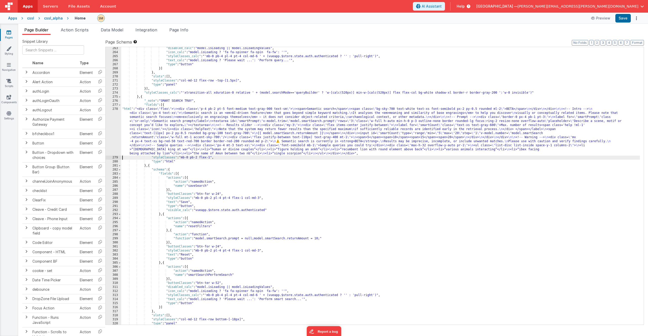
scroll to position [1294, 0]
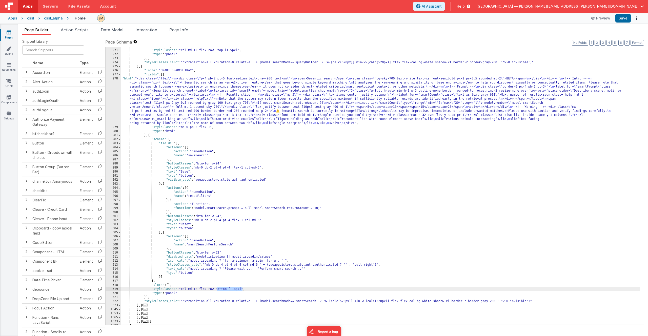
drag, startPoint x: 217, startPoint y: 289, endPoint x: 243, endPoint y: 289, distance: 25.8
click at [243, 289] on div ""slots" : [ ] , "styleClasses" : "col-md-12 flex-row -top-[1.5px]" , "type" : "…" at bounding box center [380, 187] width 518 height 286
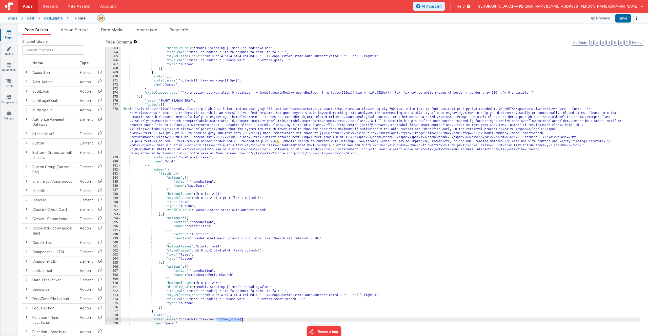
scroll to position [1249, 0]
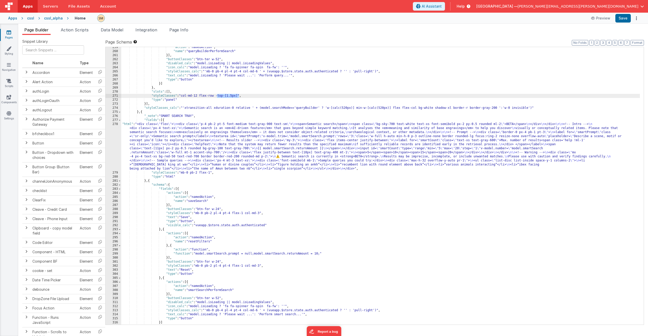
drag, startPoint x: 239, startPoint y: 95, endPoint x: 217, endPoint y: 98, distance: 21.4
click at [217, 98] on div ""action" : "namedAction" , "name" : "queryBuilderPerformSearch" }] , "buttonCla…" at bounding box center [380, 188] width 518 height 286
click at [239, 96] on div ""action" : "namedAction" , "name" : "queryBuilderPerformSearch" }] , "buttonCla…" at bounding box center [380, 188] width 518 height 286
drag, startPoint x: 240, startPoint y: 96, endPoint x: 217, endPoint y: 96, distance: 22.3
click at [217, 96] on div ""action" : "namedAction" , "name" : "queryBuilderPerformSearch" }] , "buttonCla…" at bounding box center [380, 188] width 518 height 286
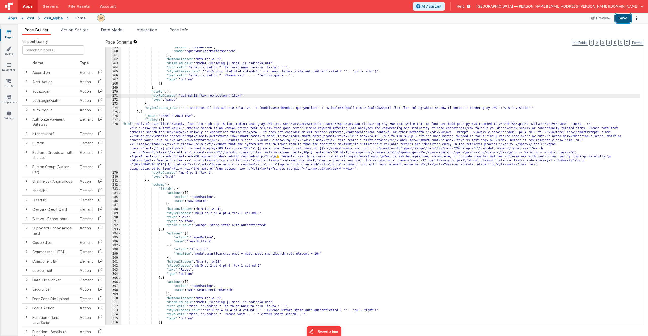
click at [625, 19] on button "Save" at bounding box center [622, 18] width 15 height 9
click at [216, 96] on div ""action" : "namedAction" , "name" : "queryBuilderPerformSearch" }] , "buttonCla…" at bounding box center [380, 188] width 518 height 286
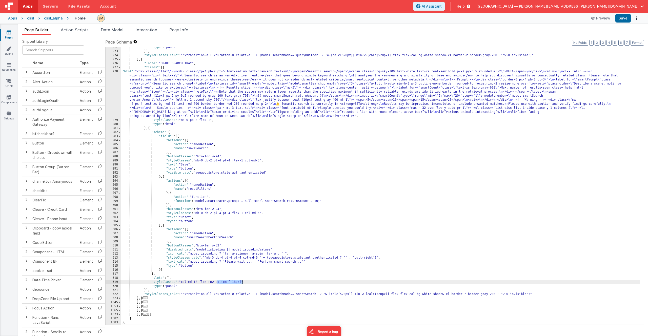
drag, startPoint x: 218, startPoint y: 282, endPoint x: 242, endPoint y: 282, distance: 24.5
click at [242, 282] on div ""type" : "panel" }] , "styleClasses_calc" : "'xtransition-all xduration-0 relat…" at bounding box center [380, 188] width 518 height 286
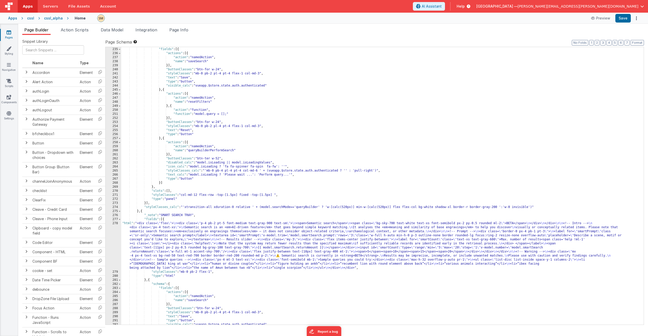
scroll to position [1165, 0]
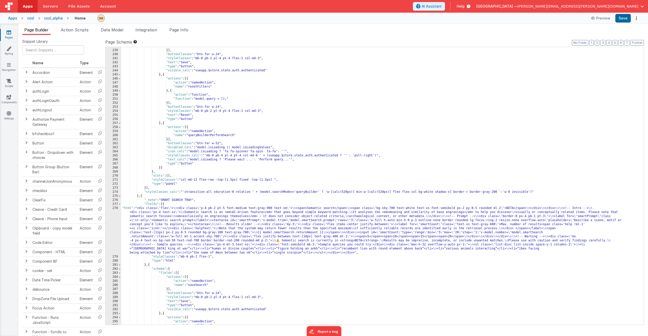
click at [251, 180] on div ""name" : "saveSearch" }] , "buttonClasses" : "btn-for w-24" , "styleClasses" : …" at bounding box center [380, 187] width 518 height 286
drag, startPoint x: 252, startPoint y: 180, endPoint x: 273, endPoint y: 180, distance: 21.0
click at [273, 180] on div ""name" : "saveSearch" }] , "buttonClasses" : "btn-for w-24" , "styleClasses" : …" at bounding box center [380, 187] width 518 height 286
drag, startPoint x: 240, startPoint y: 180, endPoint x: 217, endPoint y: 181, distance: 22.8
click at [217, 181] on div ""name" : "saveSearch" }] , "buttonClasses" : "btn-for w-24" , "styleClasses" : …" at bounding box center [380, 187] width 518 height 286
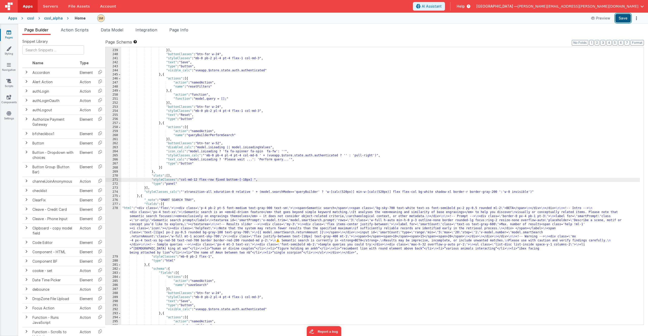
click at [622, 18] on button "Save" at bounding box center [622, 18] width 15 height 9
click at [255, 180] on div ""name" : "saveSearch" }] , "buttonClasses" : "btn-for w-24" , "styleClasses" : …" at bounding box center [380, 187] width 518 height 286
click at [622, 17] on button "Save" at bounding box center [622, 18] width 15 height 9
click at [255, 180] on div ""name" : "saveSearch" }] , "buttonClasses" : "btn-for w-24" , "styleClasses" : …" at bounding box center [380, 187] width 518 height 286
click at [623, 19] on button "Save" at bounding box center [622, 18] width 15 height 9
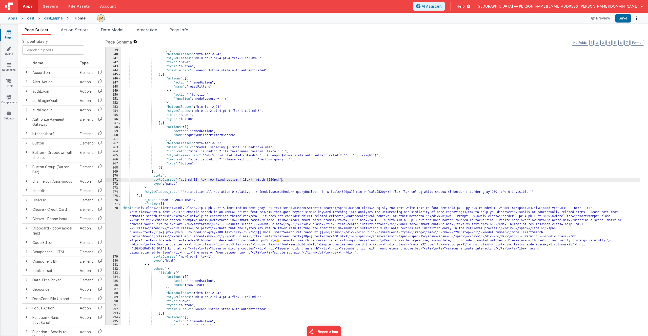
click at [281, 180] on div ""name" : "saveSearch" }] , "buttonClasses" : "btn-for w-24" , "styleClasses" : …" at bounding box center [380, 187] width 518 height 286
drag, startPoint x: 254, startPoint y: 180, endPoint x: 182, endPoint y: 180, distance: 71.4
click at [182, 180] on div ""name" : "saveSearch" }] , "buttonClasses" : "btn-for w-24" , "styleClasses" : …" at bounding box center [380, 187] width 518 height 286
click at [260, 180] on div ""name" : "saveSearch" }] , "buttonClasses" : "btn-for w-24" , "styleClasses" : …" at bounding box center [380, 187] width 518 height 286
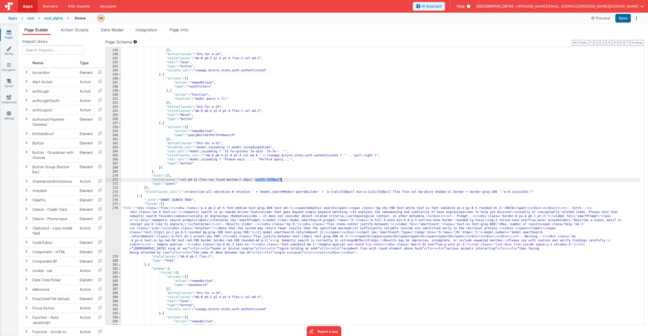
drag, startPoint x: 255, startPoint y: 181, endPoint x: 281, endPoint y: 181, distance: 25.8
click at [281, 181] on div ""name" : "saveSearch" }] , "buttonClasses" : "btn-for w-24" , "styleClasses" : …" at bounding box center [380, 187] width 518 height 286
click at [623, 17] on button "Save" at bounding box center [622, 18] width 15 height 9
click at [274, 180] on div ""name" : "saveSearch" }] , "buttonClasses" : "btn-for w-24" , "styleClasses" : …" at bounding box center [380, 187] width 518 height 286
drag, startPoint x: 274, startPoint y: 181, endPoint x: 216, endPoint y: 180, distance: 57.2
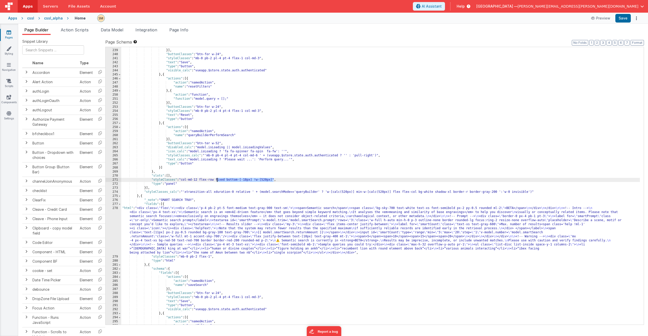
click at [216, 180] on div ""name" : "saveSearch" }] , "buttonClasses" : "btn-for w-24" , "styleClasses" : …" at bounding box center [380, 187] width 518 height 286
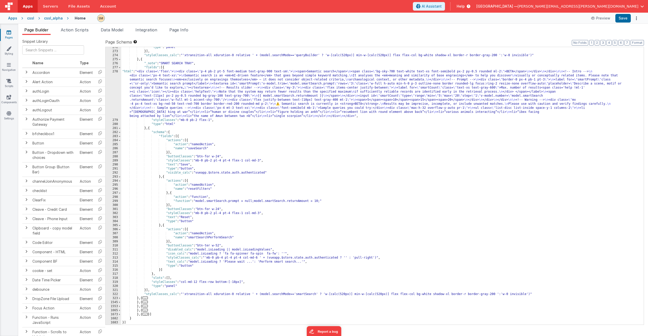
scroll to position [1301, 0]
drag, startPoint x: 243, startPoint y: 283, endPoint x: 217, endPoint y: 283, distance: 25.6
click at [217, 283] on div ""type" : "panel" }] , "styleClasses_calc" : "'xtransition-all xduration-0 relat…" at bounding box center [380, 188] width 518 height 286
click at [624, 18] on button "Save" at bounding box center [622, 18] width 15 height 9
click at [119, 298] on span at bounding box center [119, 298] width 3 height 4
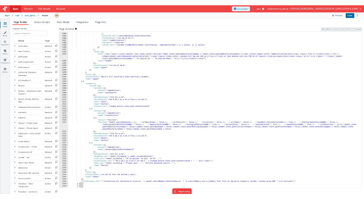
scroll to position [6622, 0]
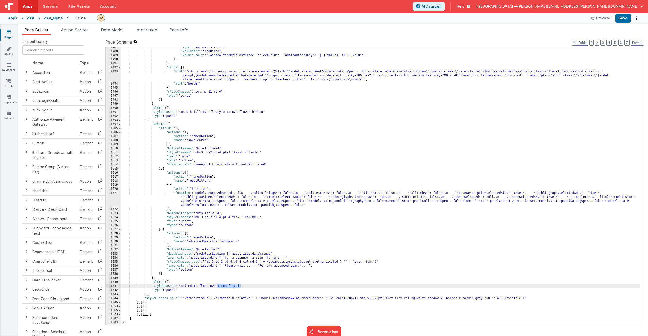
drag, startPoint x: 241, startPoint y: 286, endPoint x: 218, endPoint y: 288, distance: 23.1
click at [218, 288] on div ""type" : "vueMultiSelect" , "validator" : "required" , "values_calc" : "(window…" at bounding box center [380, 188] width 518 height 286
click at [623, 19] on button "Save" at bounding box center [622, 18] width 15 height 9
click at [621, 19] on button "Save" at bounding box center [622, 18] width 15 height 9
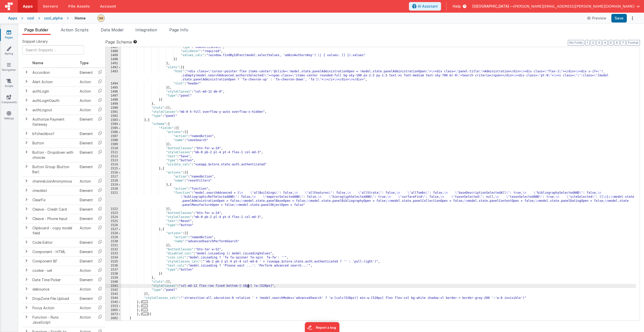
click at [248, 286] on div ""type" : "vueMultiSelect" , "validator" : "required" , "values_calc" : "(window…" at bounding box center [378, 186] width 515 height 282
drag, startPoint x: 248, startPoint y: 286, endPoint x: 244, endPoint y: 286, distance: 3.6
click at [244, 286] on div ""type" : "vueMultiSelect" , "validator" : "required" , "values_calc" : "(window…" at bounding box center [378, 186] width 515 height 282
click at [620, 19] on button "Save" at bounding box center [618, 18] width 15 height 9
click at [246, 287] on div ""type" : "vueMultiSelect" , "validator" : "required" , "values_calc" : "(window…" at bounding box center [378, 186] width 515 height 282
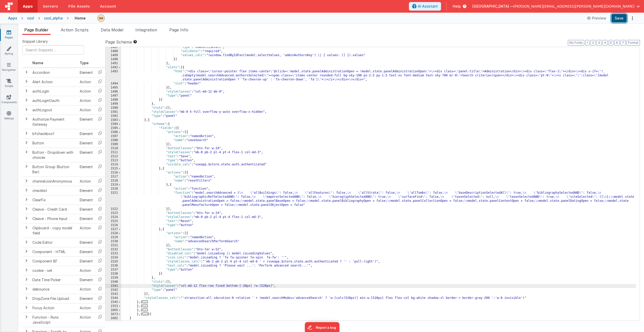
click at [622, 17] on button "Save" at bounding box center [618, 18] width 15 height 9
click at [246, 287] on div ""type" : "vueMultiSelect" , "validator" : "required" , "values_calc" : "(window…" at bounding box center [378, 186] width 515 height 282
click at [621, 17] on button "Save" at bounding box center [618, 18] width 15 height 9
click at [215, 286] on div ""type" : "vueMultiSelect" , "validator" : "required" , "values_calc" : "(window…" at bounding box center [378, 186] width 515 height 282
click at [222, 92] on div ""type" : "vueMultiSelect" , "validator" : "required" , "values_calc" : "(window…" at bounding box center [378, 186] width 515 height 282
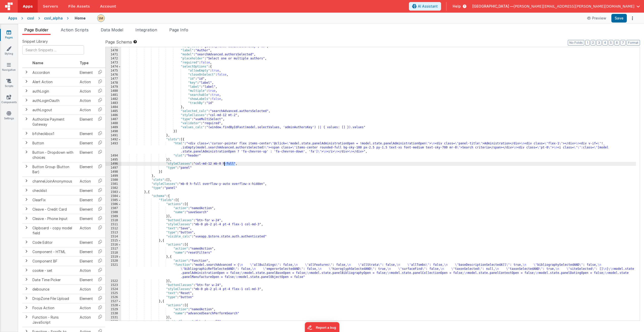
scroll to position [6562, 0]
click at [224, 164] on div ""help_calc" : "getHelpText('adminAuthorsKey', 0)" , "label" : "Author" , "model…" at bounding box center [378, 186] width 515 height 282
click at [252, 164] on div ""help_calc" : "getHelpText('adminAuthorsKey', 0)" , "label" : "Author" , "model…" at bounding box center [378, 186] width 515 height 282
drag, startPoint x: 250, startPoint y: 165, endPoint x: 254, endPoint y: 168, distance: 4.7
click at [252, 165] on div ""help_calc" : "getHelpText('adminAuthorsKey', 0)" , "label" : "Author" , "model…" at bounding box center [378, 186] width 515 height 282
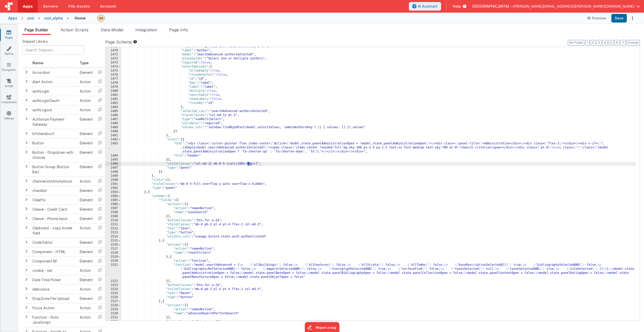
drag, startPoint x: 251, startPoint y: 165, endPoint x: 248, endPoint y: 165, distance: 2.8
click at [248, 165] on div ""help_calc" : "getHelpText('adminAuthorsKey', 0)" , "label" : "Author" , "model…" at bounding box center [378, 186] width 515 height 282
click at [619, 17] on button "Save" at bounding box center [618, 18] width 15 height 9
